Goal: Information Seeking & Learning: Learn about a topic

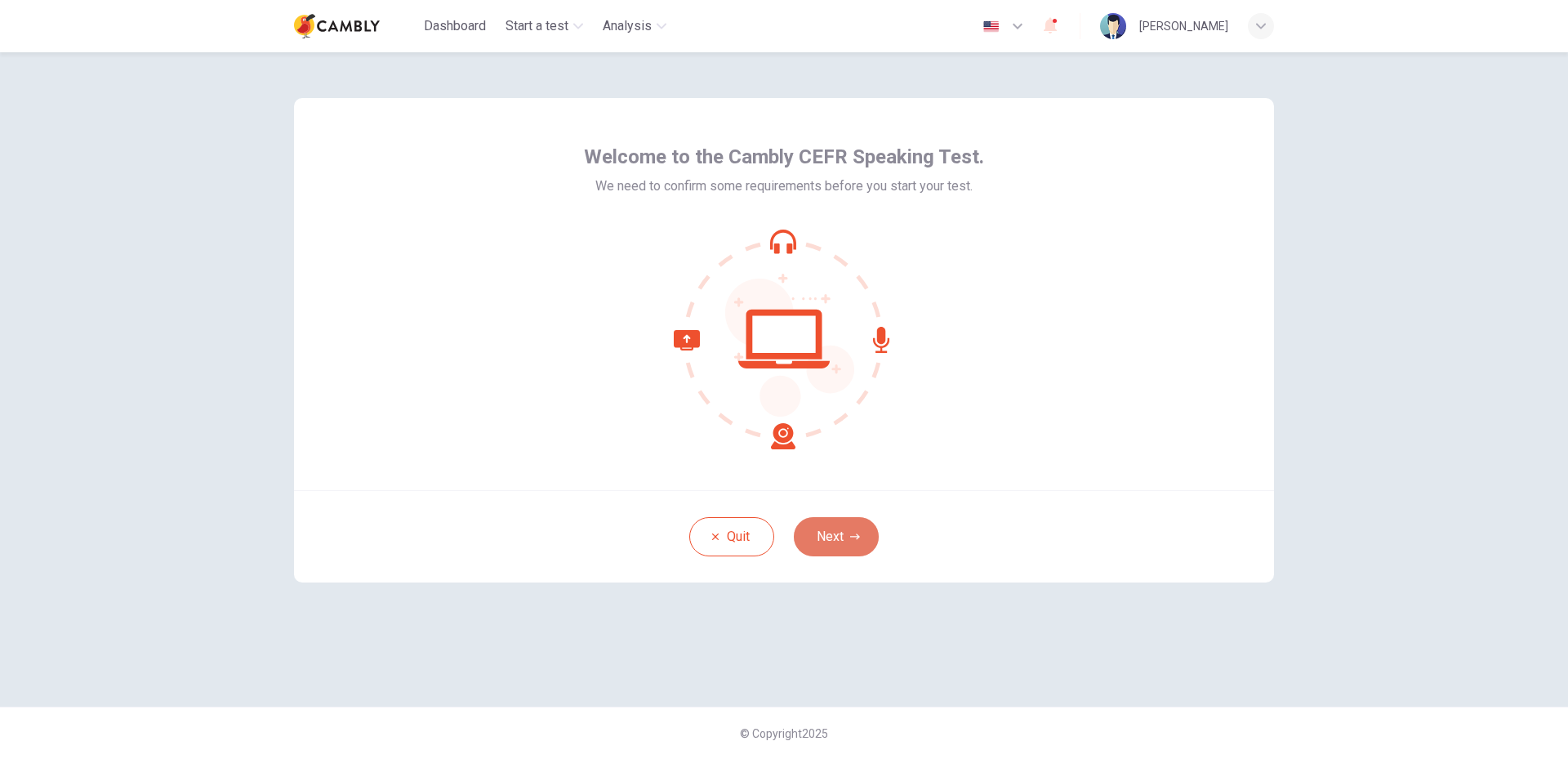
click at [855, 548] on button "Next" at bounding box center [836, 537] width 85 height 39
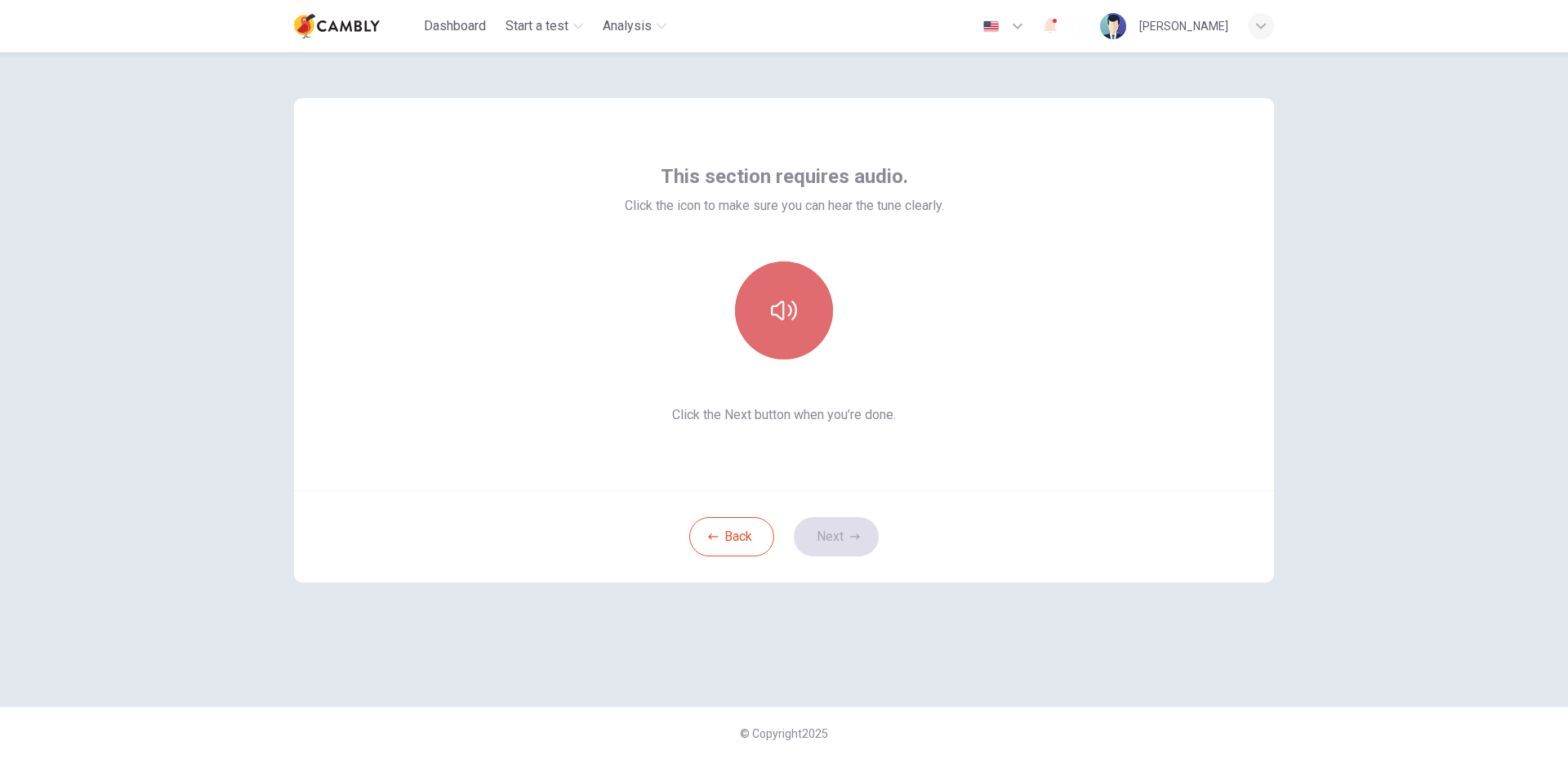
click at [784, 325] on button "button" at bounding box center [784, 310] width 98 height 98
click at [840, 529] on button "Next" at bounding box center [836, 537] width 85 height 39
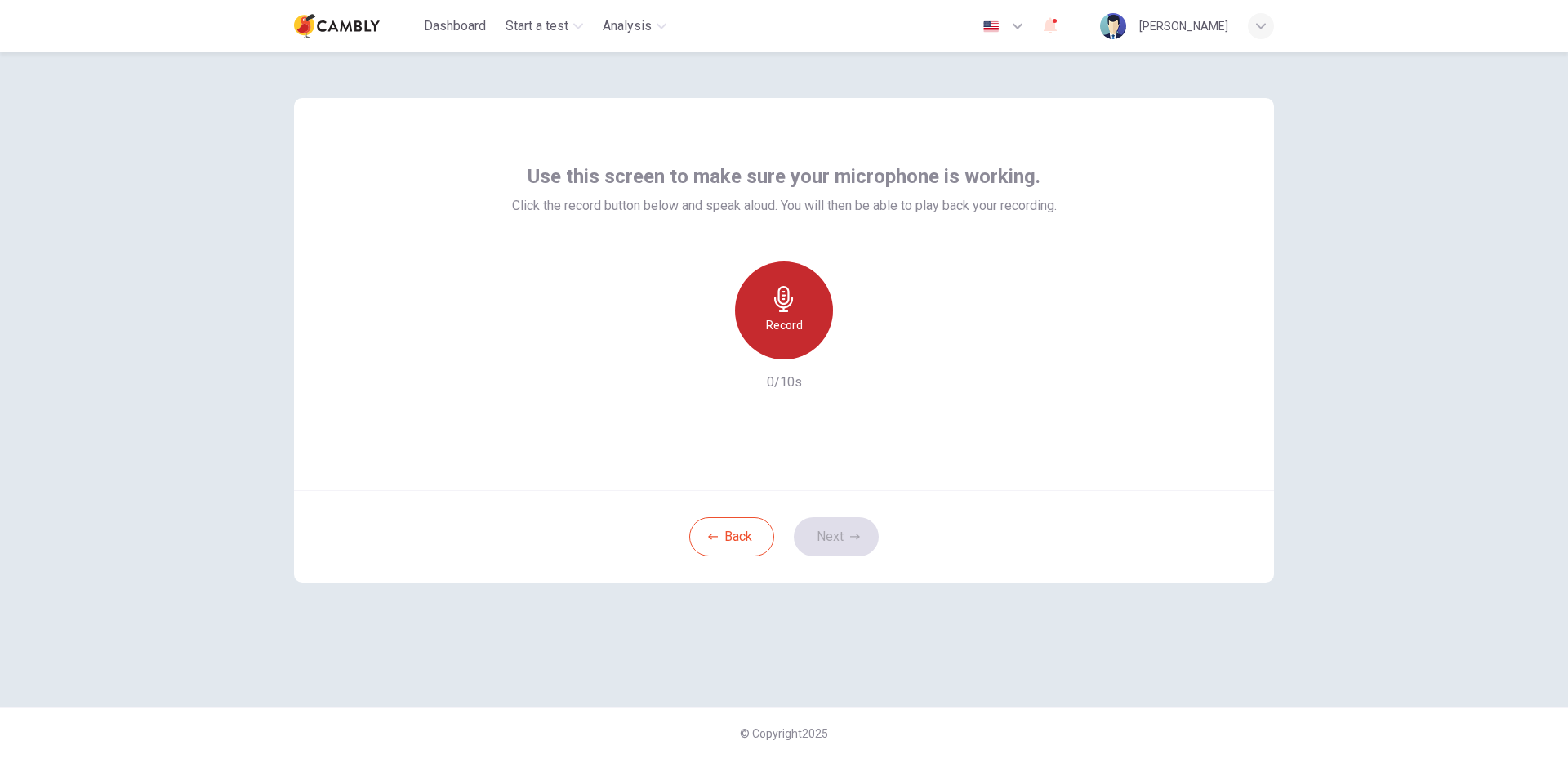
click at [805, 305] on div "Record" at bounding box center [784, 310] width 98 height 98
click at [859, 350] on icon "button" at bounding box center [858, 346] width 16 height 16
click at [703, 352] on icon "button" at bounding box center [708, 346] width 15 height 15
click at [851, 540] on icon "button" at bounding box center [854, 536] width 9 height 9
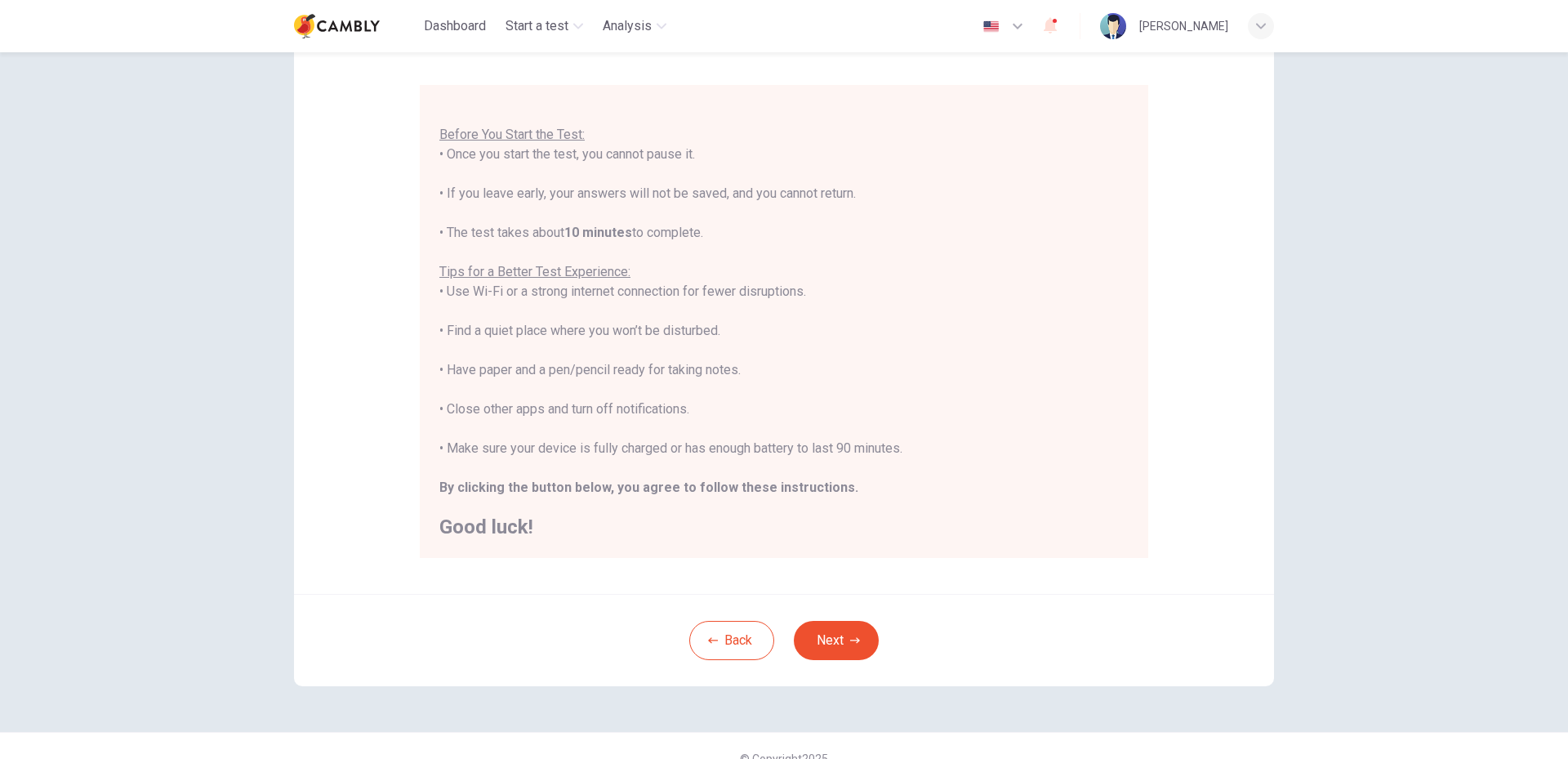
scroll to position [75, 0]
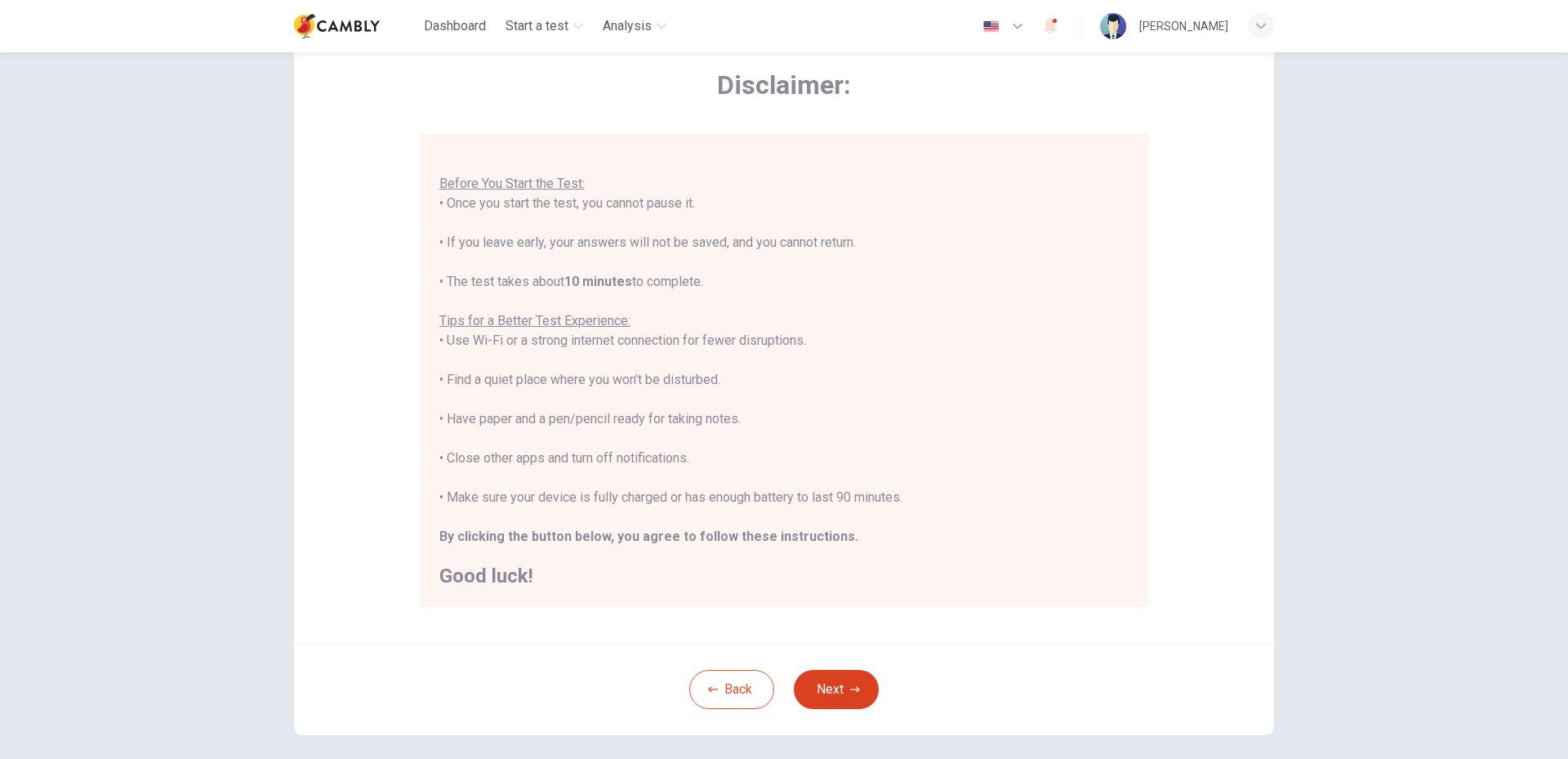
click at [839, 684] on button "Next" at bounding box center [836, 690] width 85 height 39
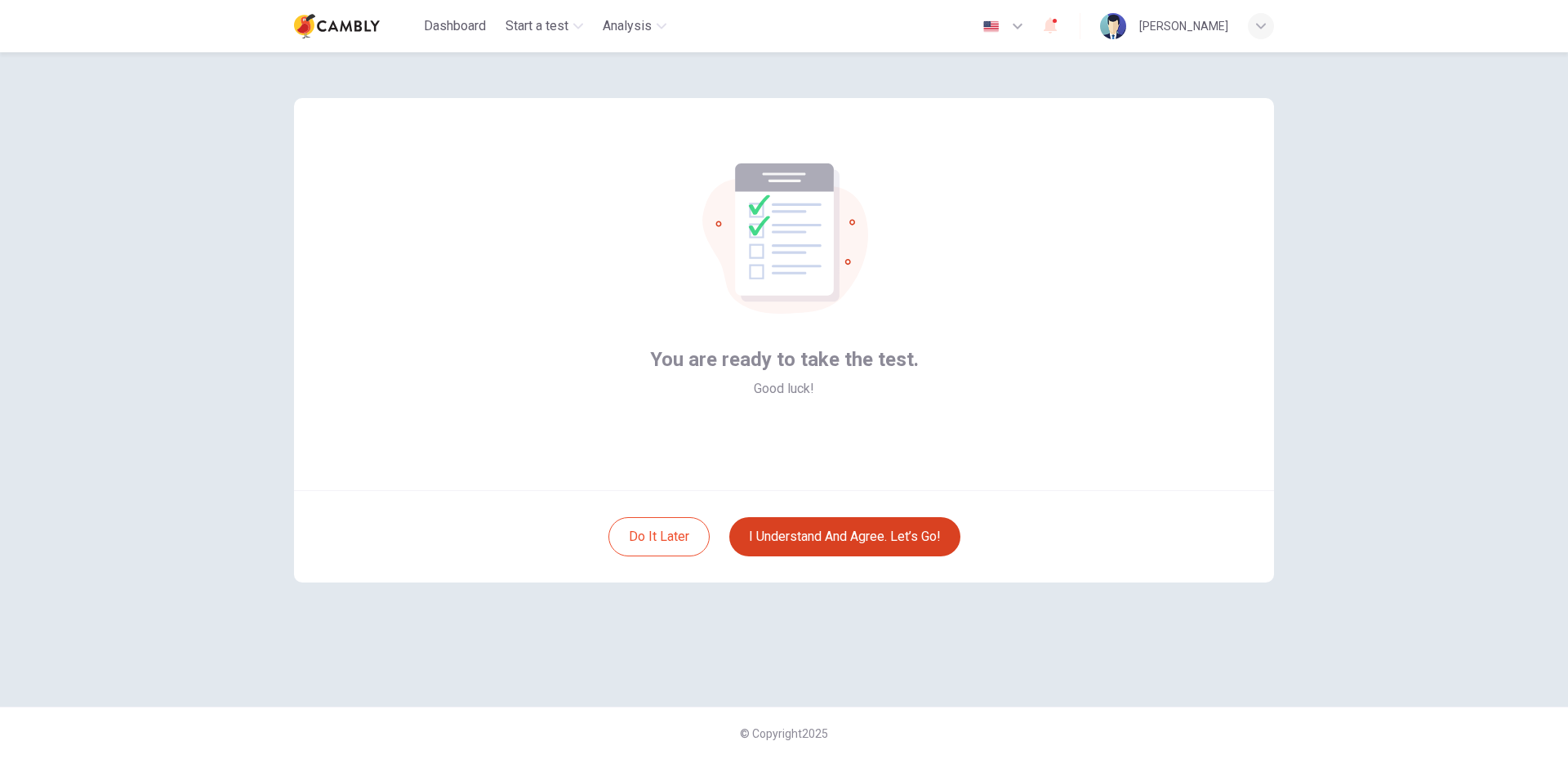
scroll to position [0, 0]
click at [853, 527] on button "I understand and agree. Let’s go!" at bounding box center [844, 537] width 231 height 39
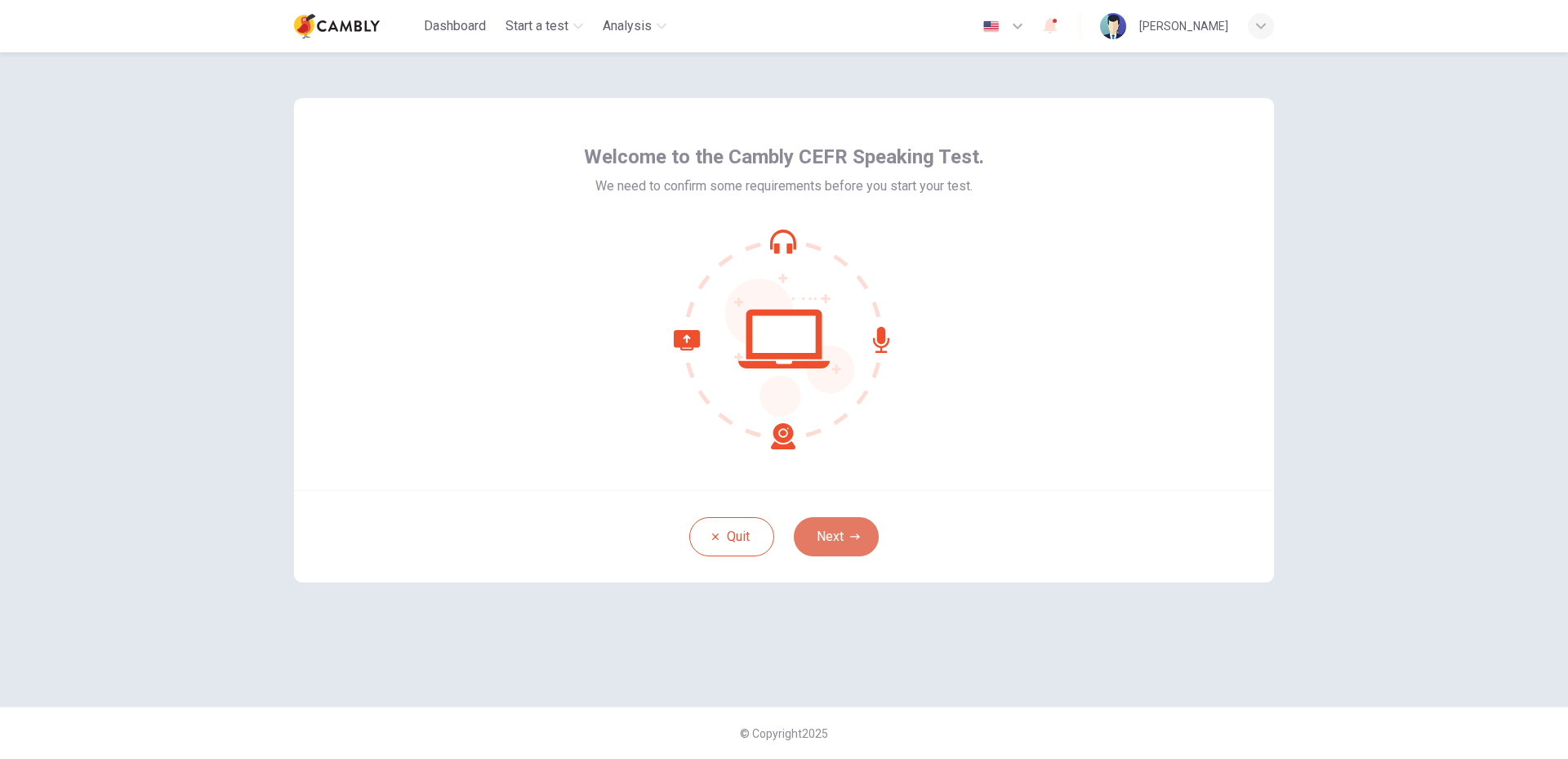
click at [850, 527] on button "Next" at bounding box center [836, 537] width 85 height 39
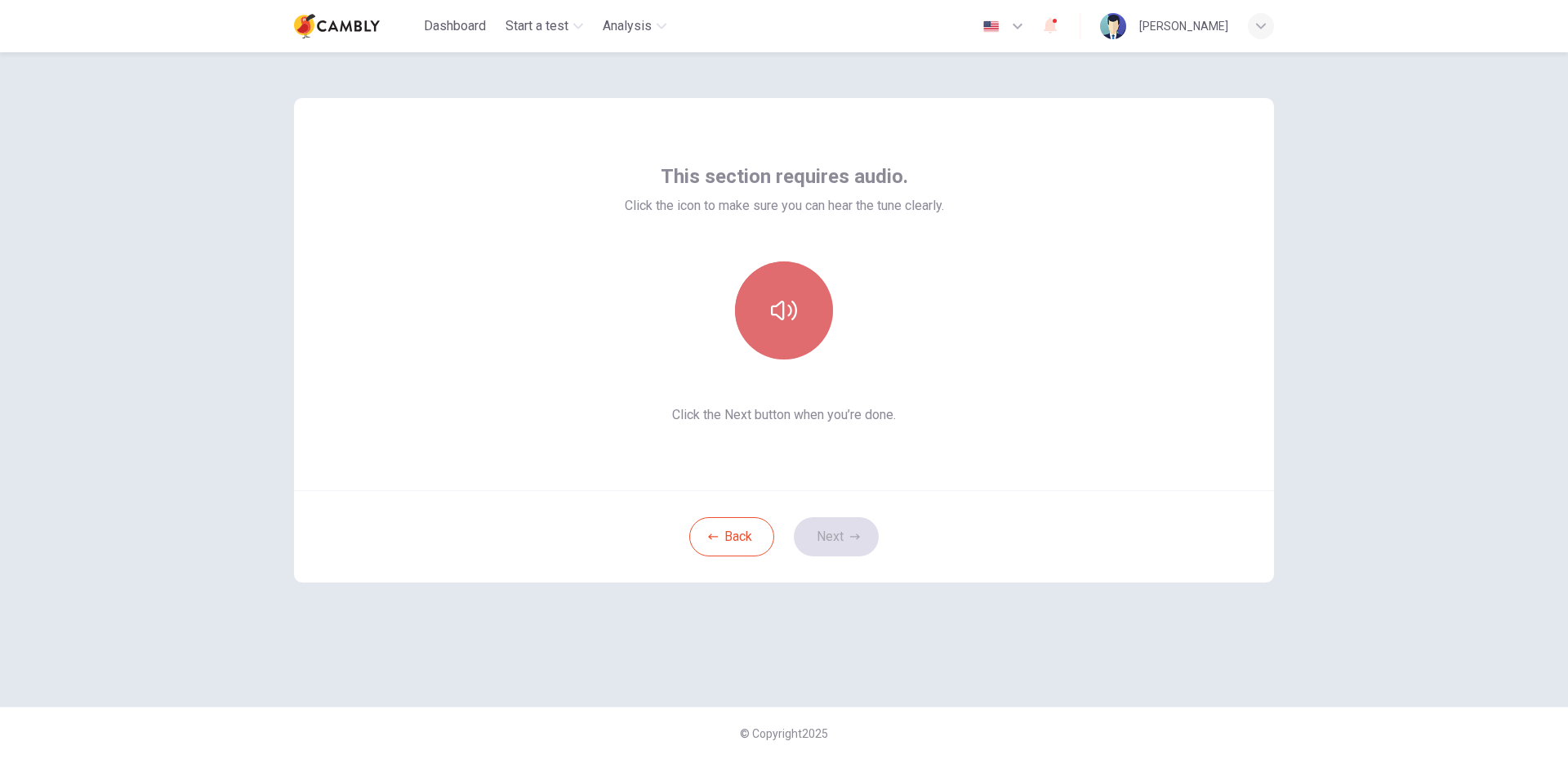
click at [797, 326] on button "button" at bounding box center [784, 310] width 98 height 98
click at [844, 527] on button "Next" at bounding box center [836, 537] width 85 height 39
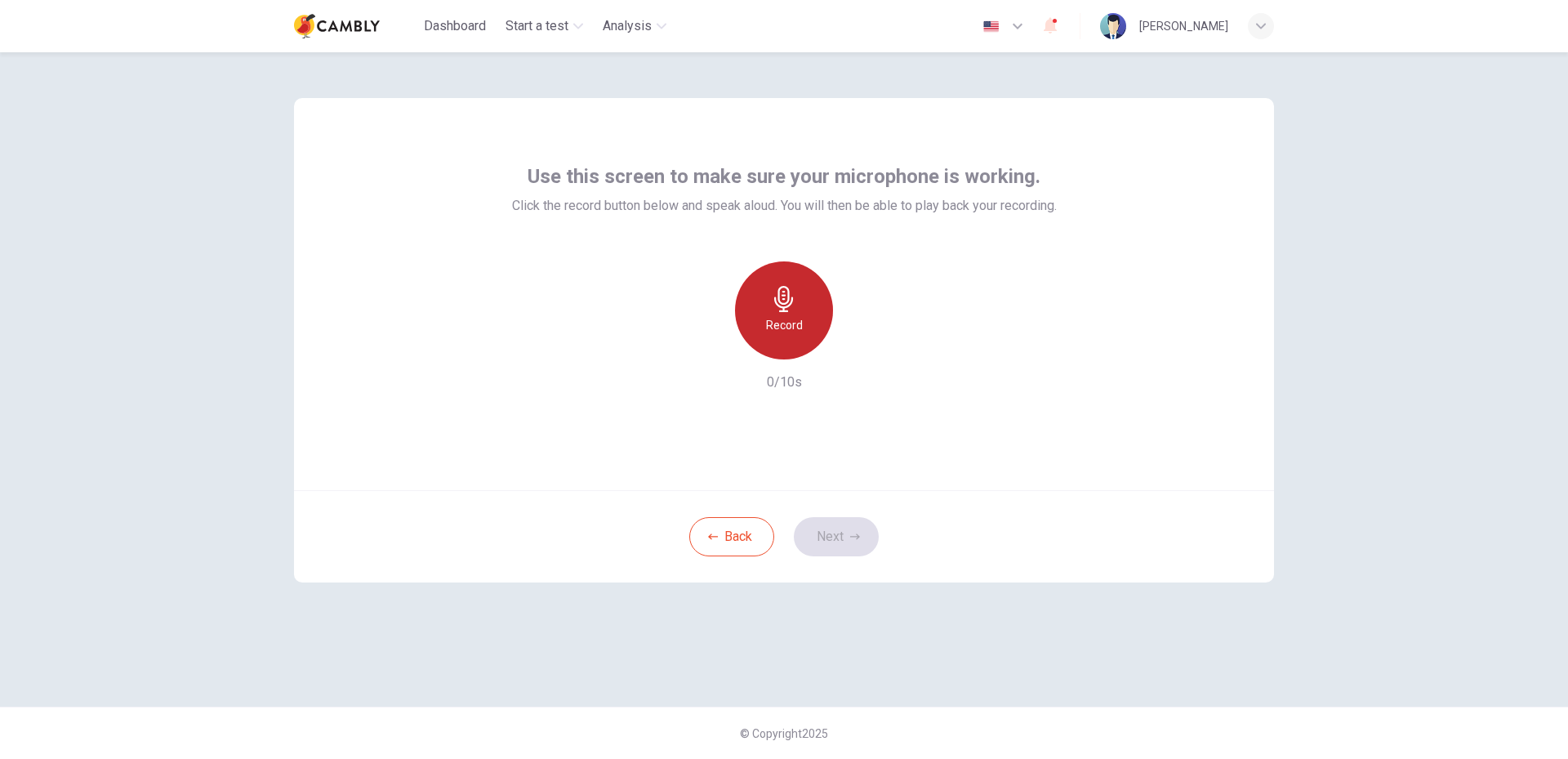
click at [772, 300] on icon "button" at bounding box center [784, 298] width 26 height 26
click at [796, 317] on div "Stop" at bounding box center [784, 310] width 98 height 98
click at [821, 530] on button "Next" at bounding box center [836, 537] width 85 height 39
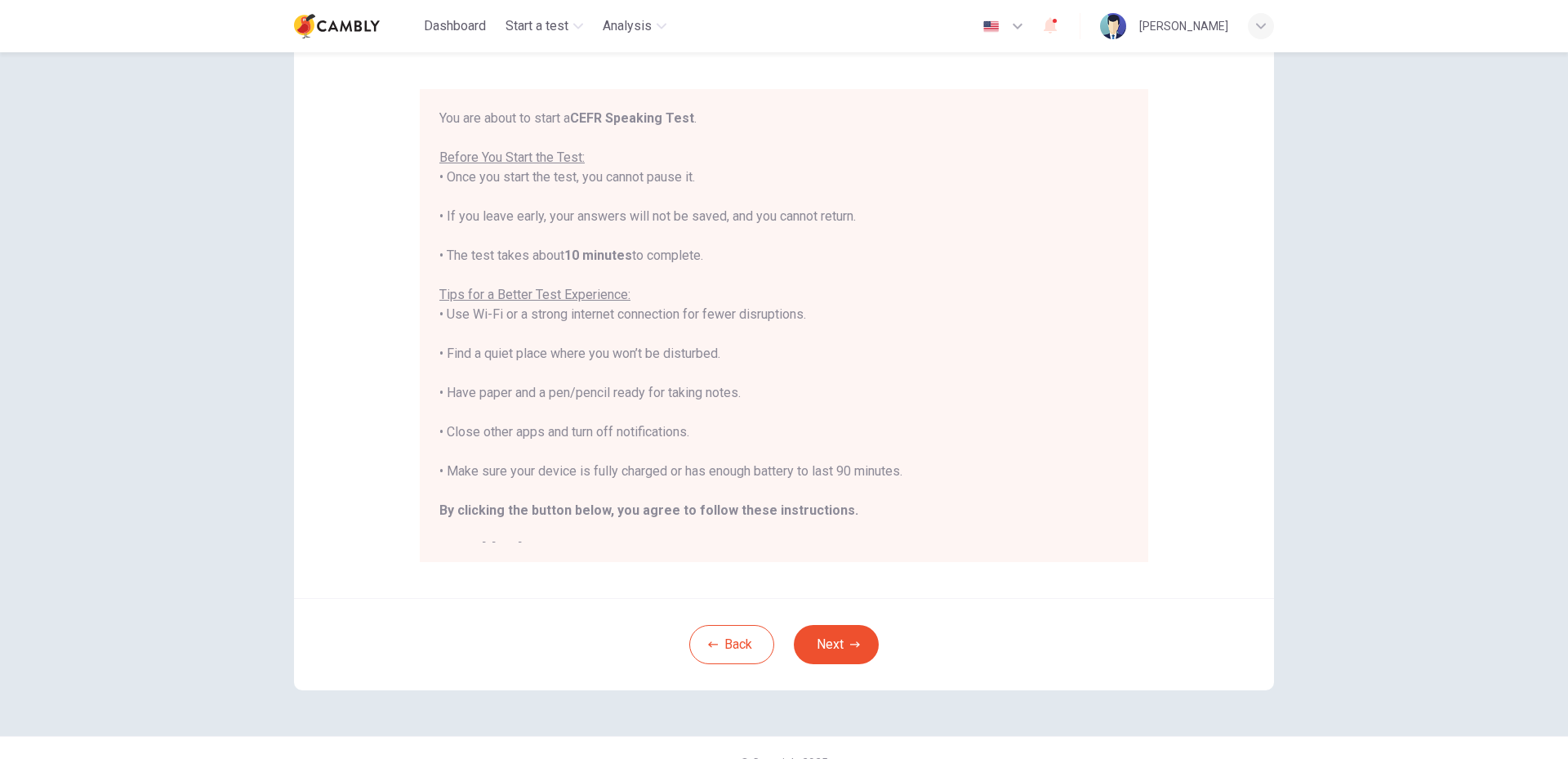
scroll to position [149, 0]
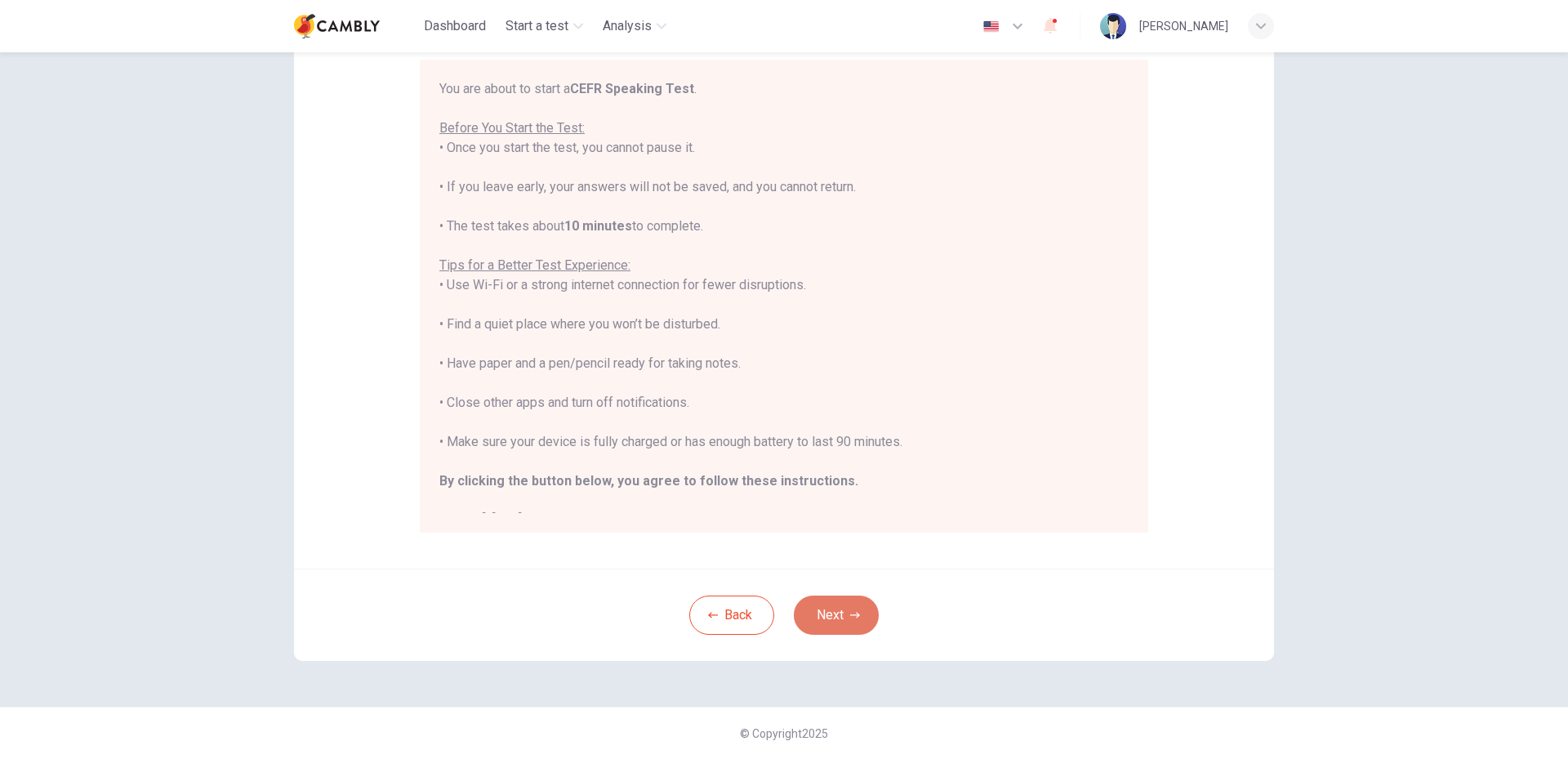
click at [838, 606] on button "Next" at bounding box center [836, 615] width 85 height 39
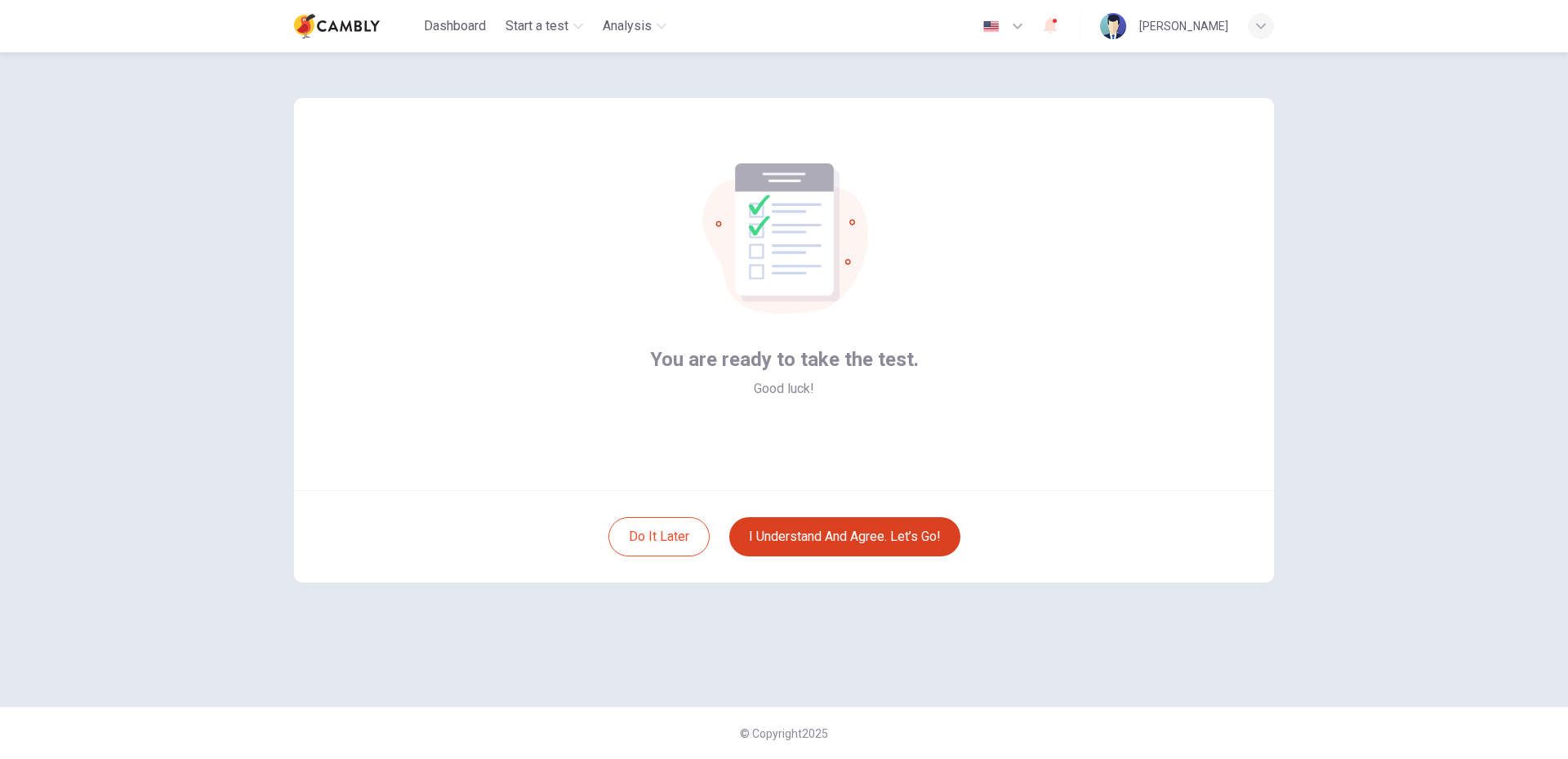
scroll to position [0, 0]
click at [864, 526] on button "I understand and agree. Let’s go!" at bounding box center [844, 537] width 231 height 39
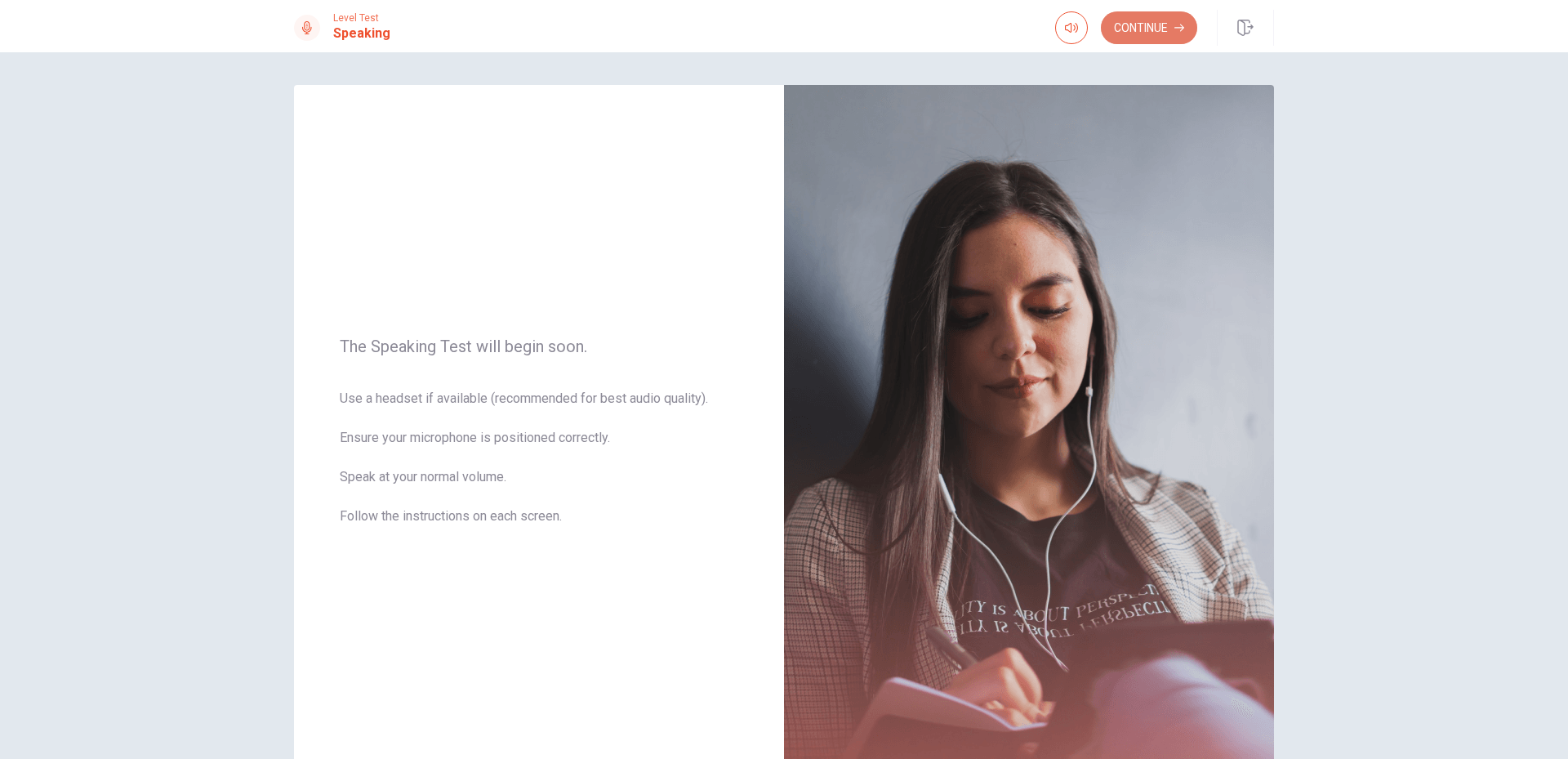
click at [1145, 20] on button "Continue" at bounding box center [1149, 27] width 96 height 33
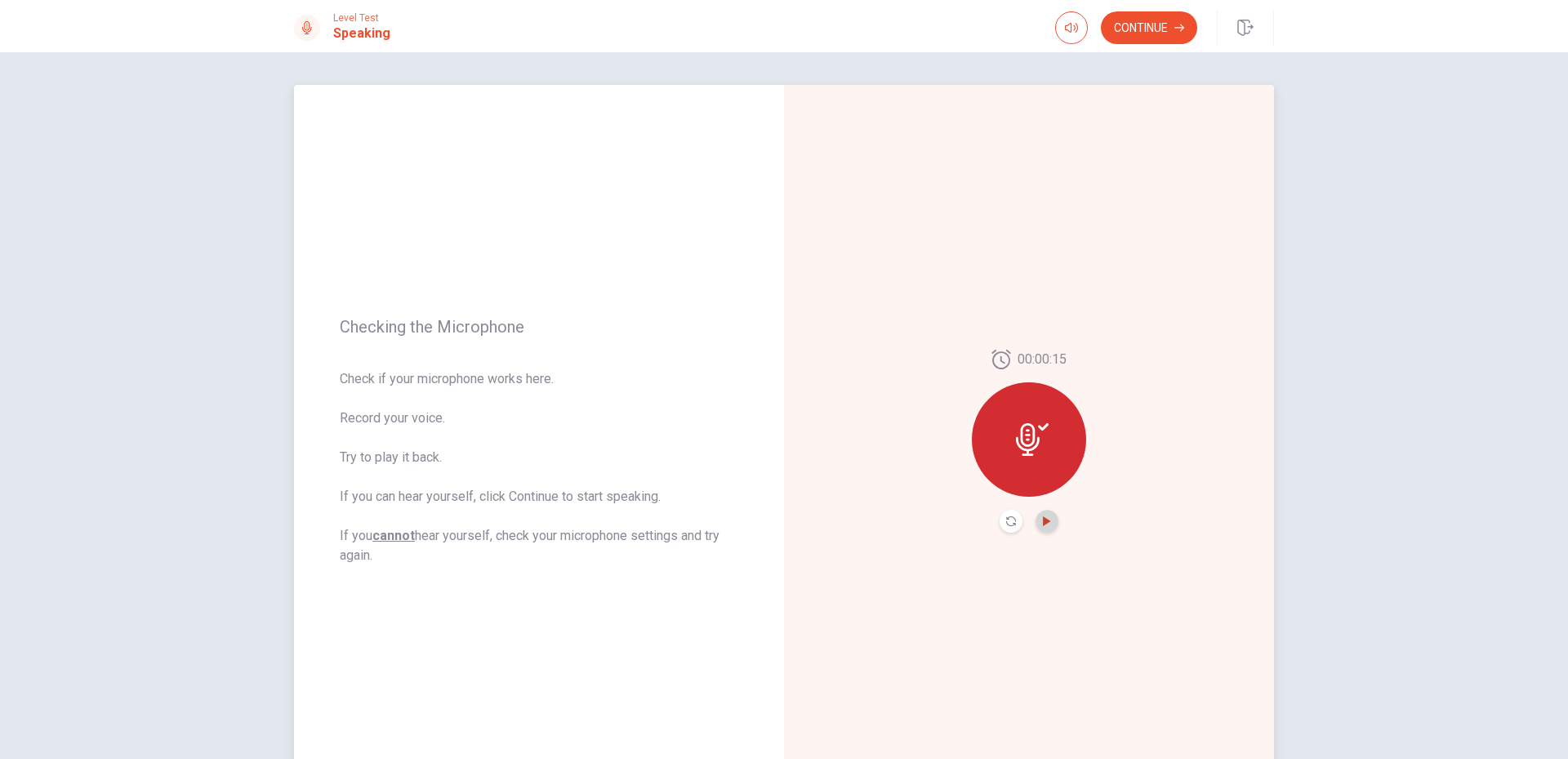
click at [1047, 519] on icon "Play Audio" at bounding box center [1046, 521] width 9 height 9
click at [1045, 521] on icon "Pause Audio" at bounding box center [1047, 521] width 9 height 9
click at [1154, 27] on button "Continue" at bounding box center [1149, 27] width 96 height 33
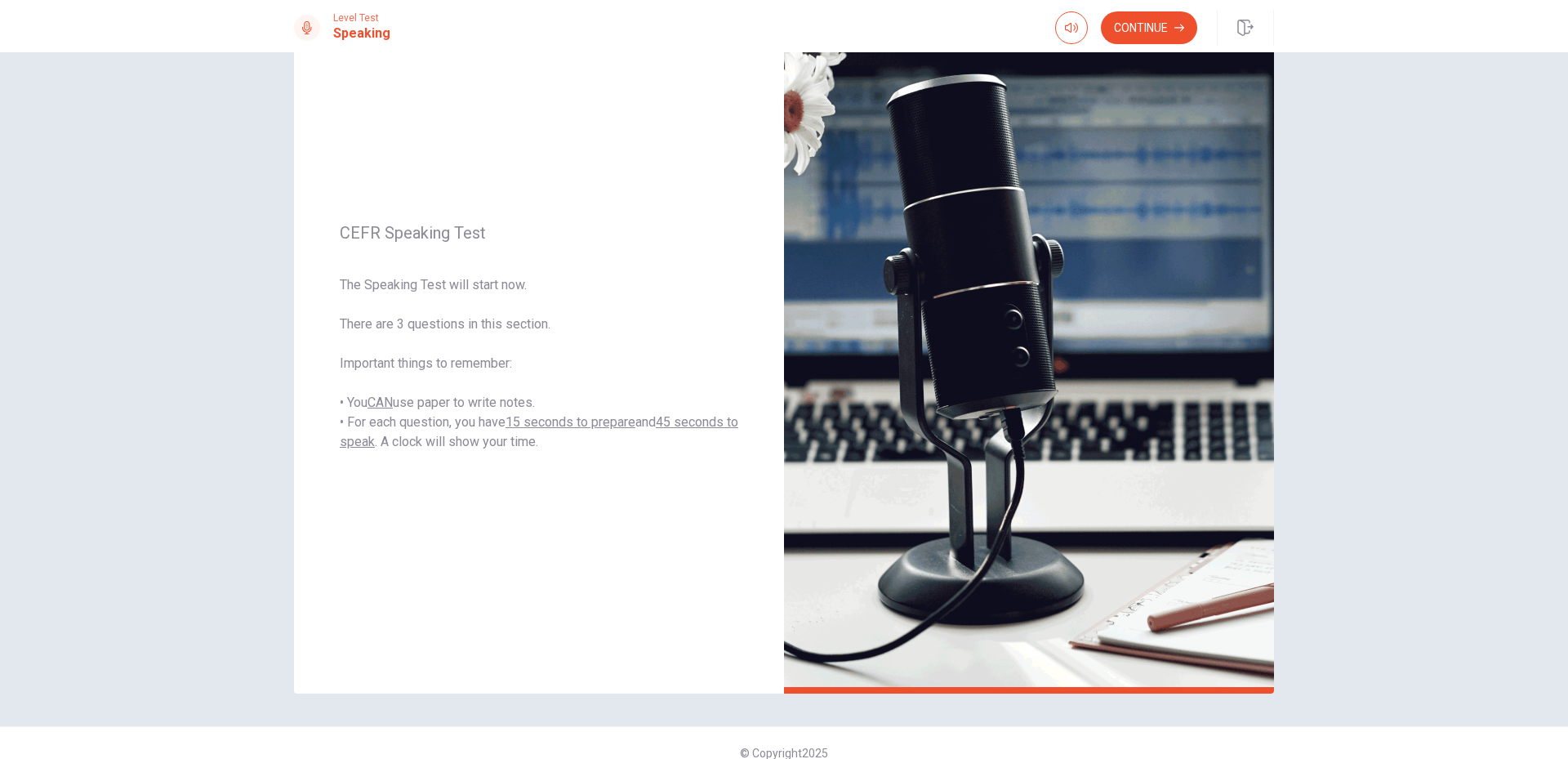
scroll to position [86, 0]
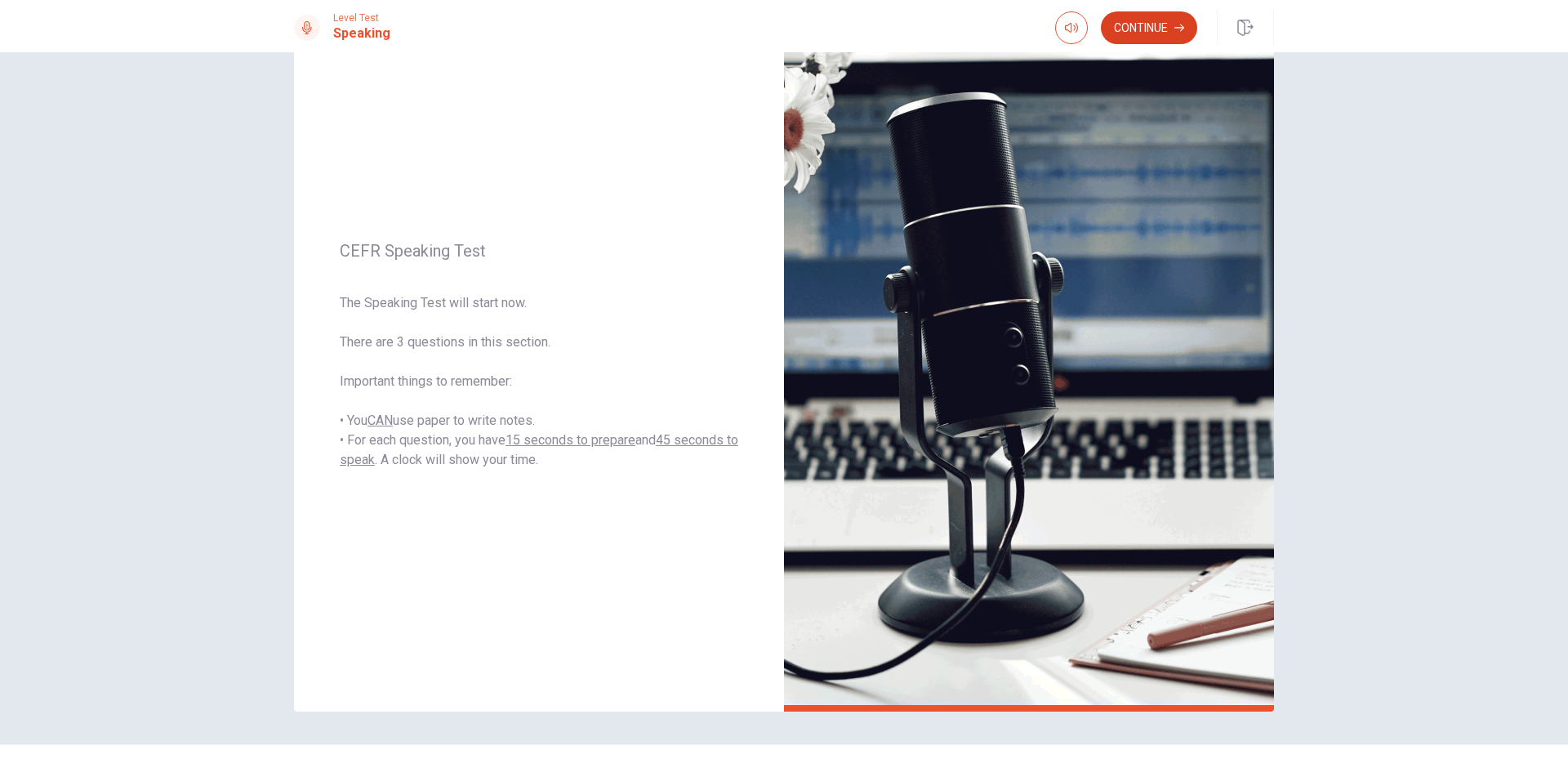
click at [1149, 22] on button "Continue" at bounding box center [1149, 27] width 96 height 33
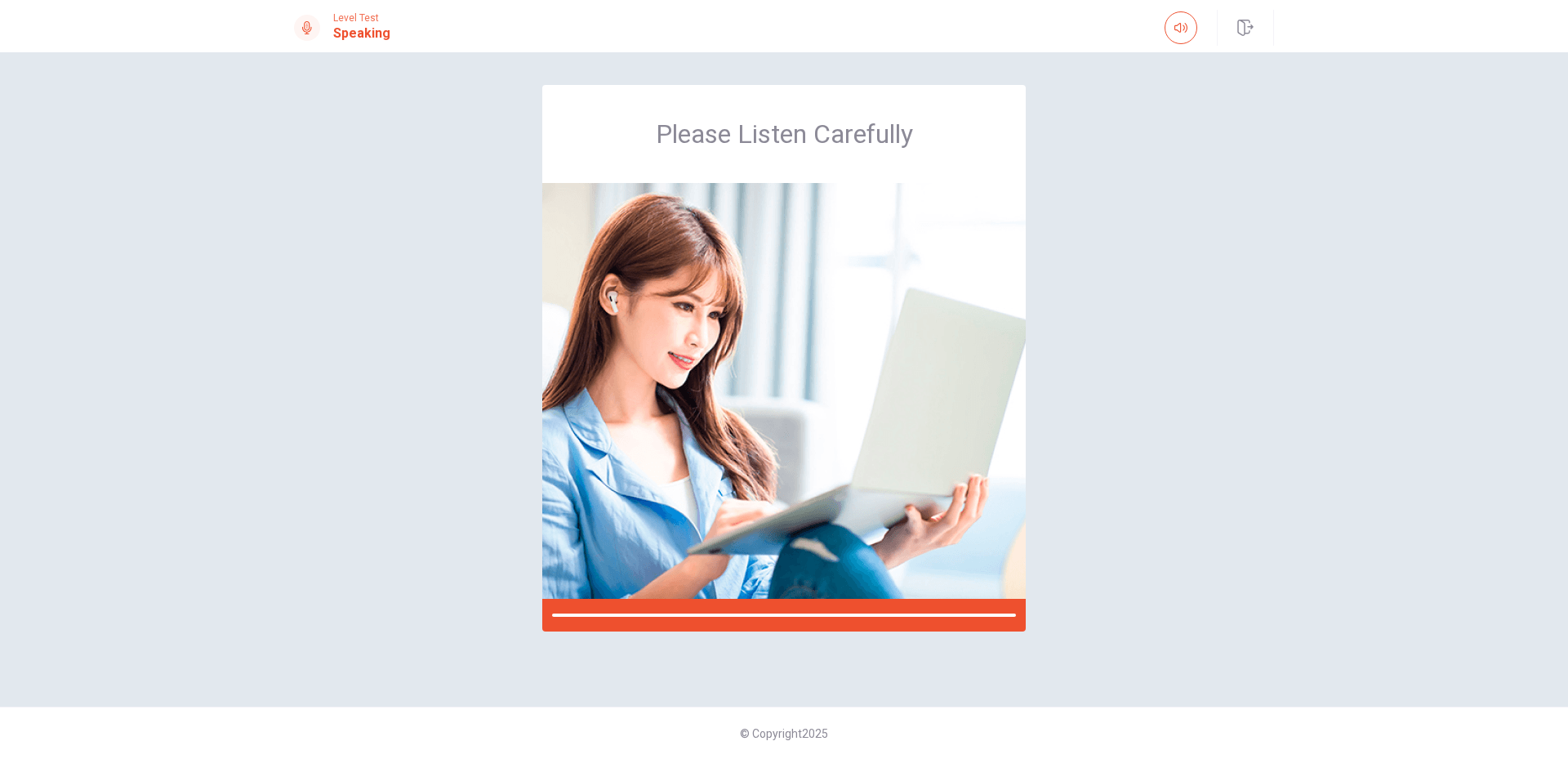
scroll to position [0, 0]
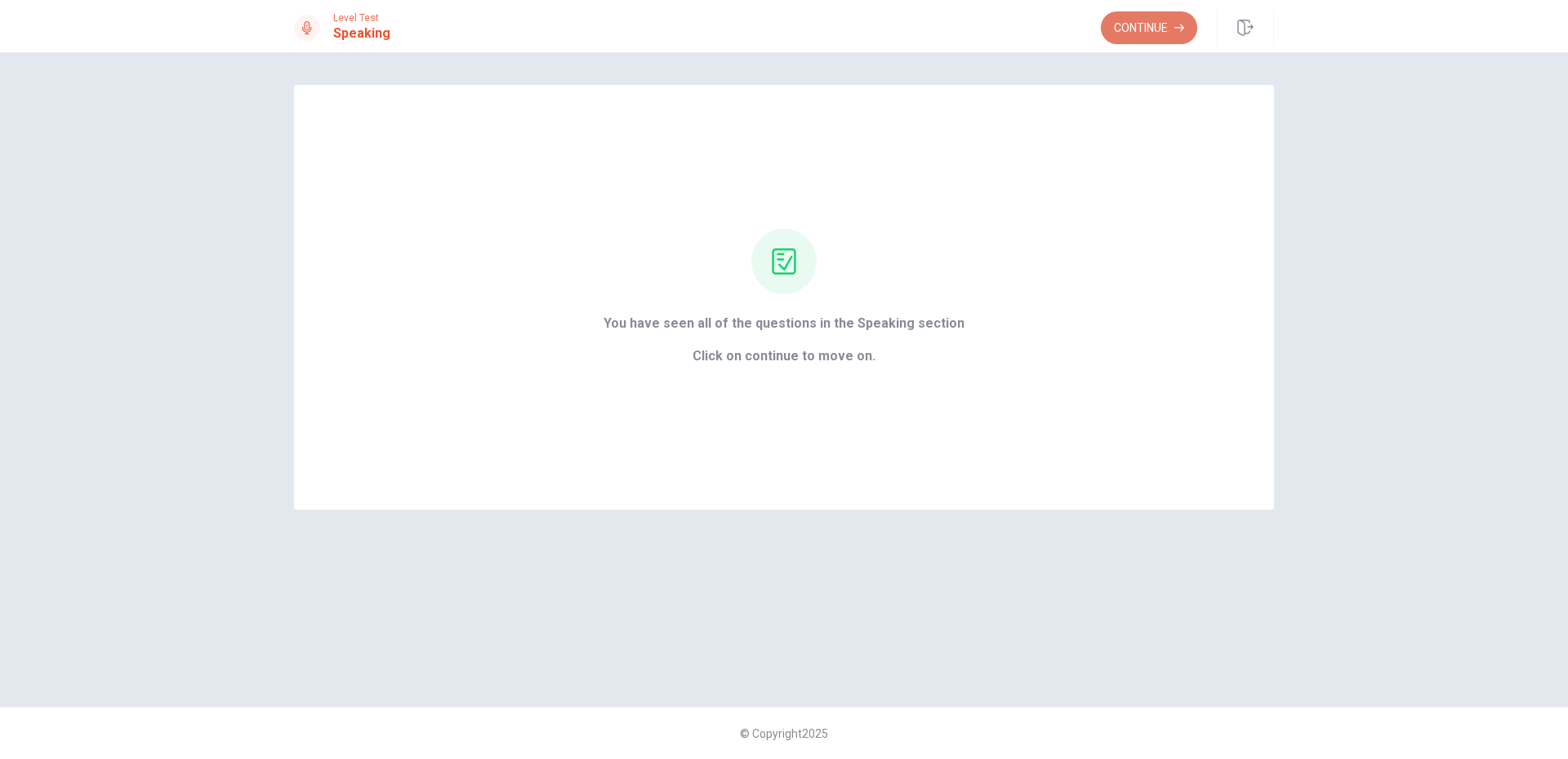
click at [1152, 20] on button "Continue" at bounding box center [1149, 27] width 96 height 33
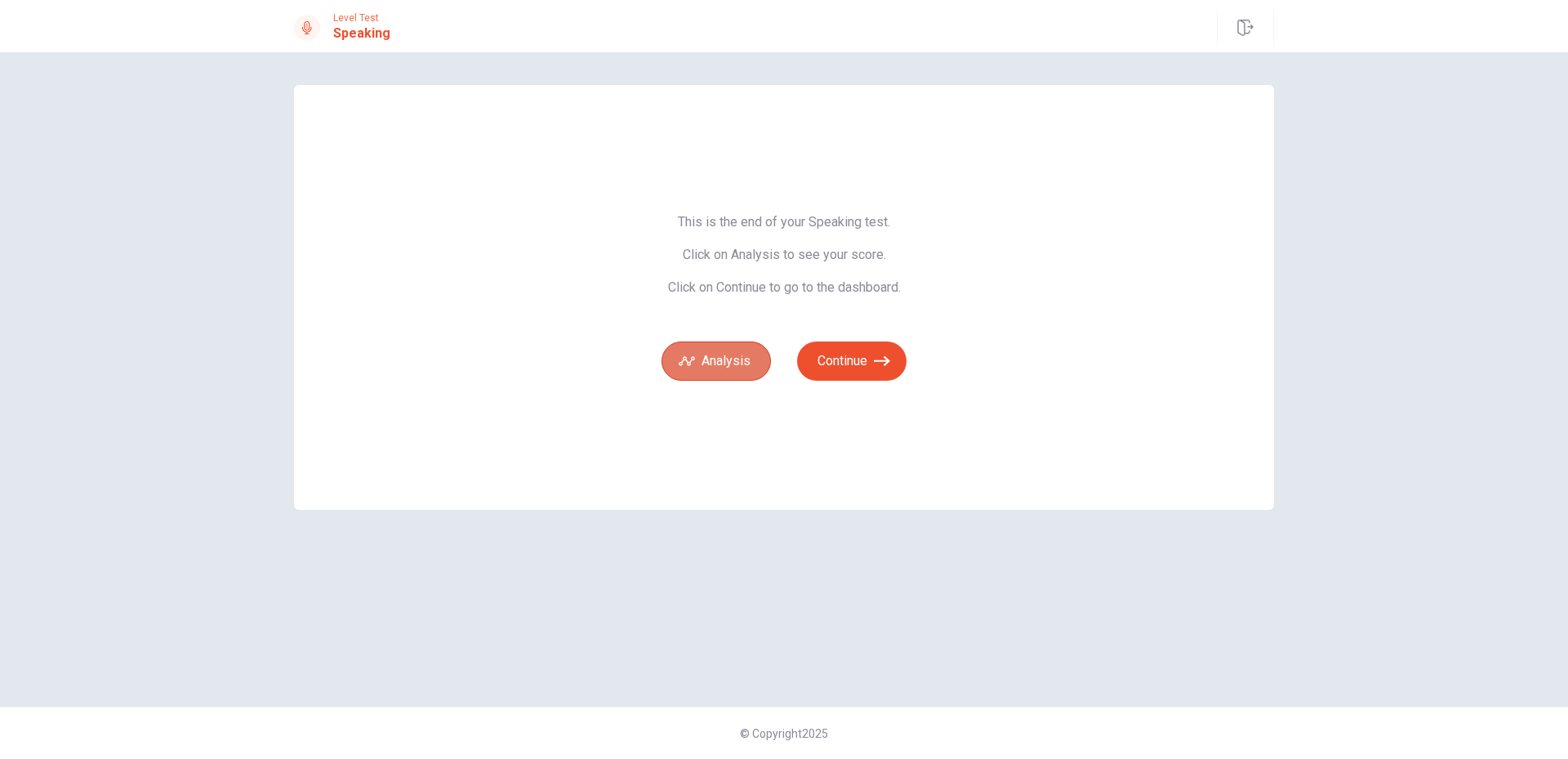
click at [699, 361] on button "Analysis" at bounding box center [716, 361] width 110 height 39
